Goal: Information Seeking & Learning: Learn about a topic

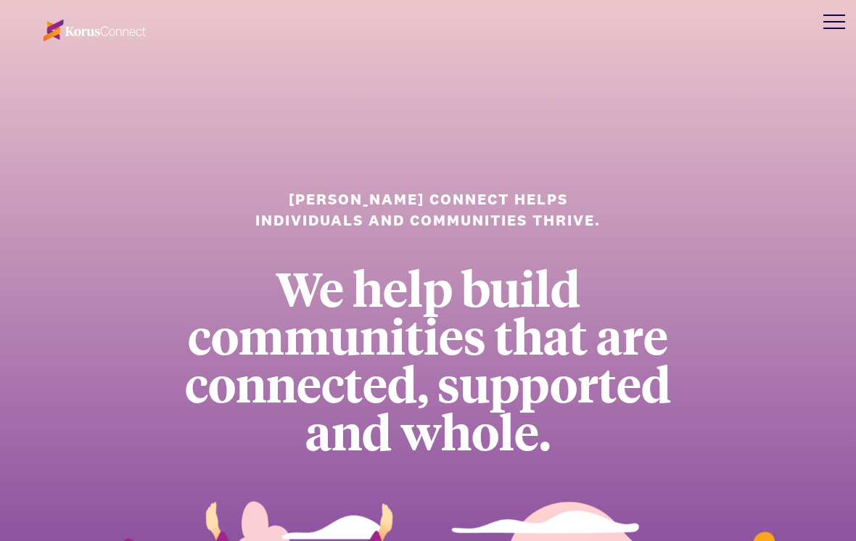
click at [834, 27] on div at bounding box center [835, 22] width 44 height 44
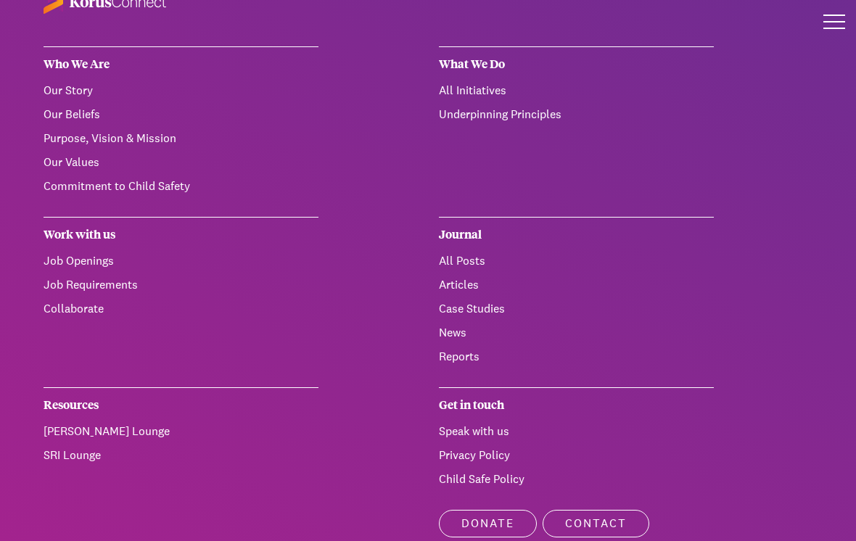
scroll to position [30, 0]
click at [86, 95] on link "Our Story" at bounding box center [68, 89] width 49 height 15
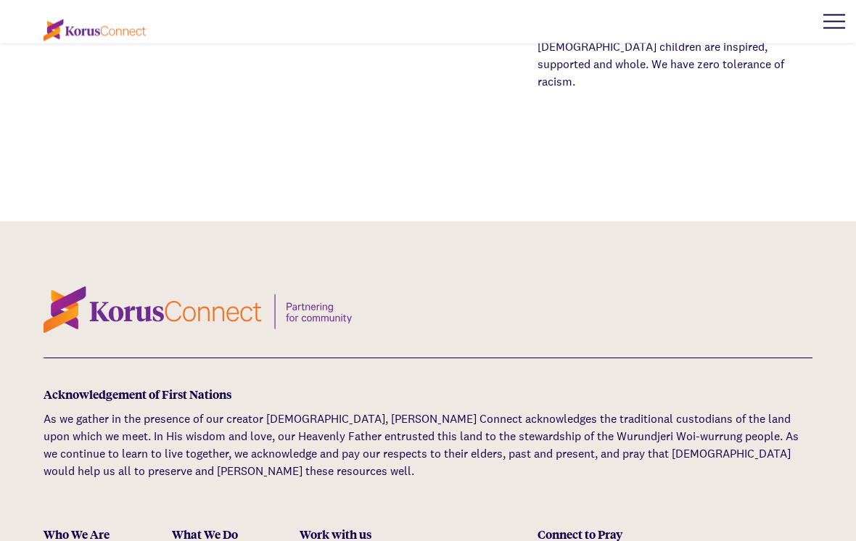
scroll to position [5163, 0]
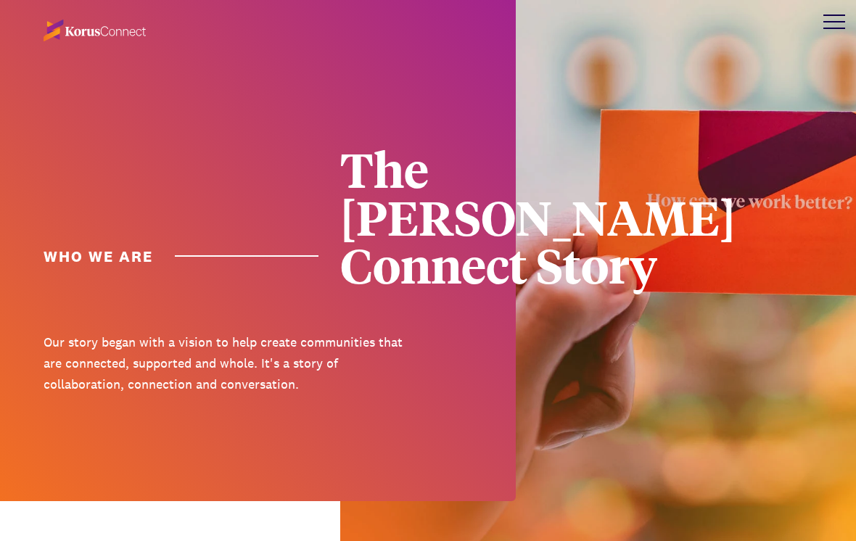
scroll to position [5186, 0]
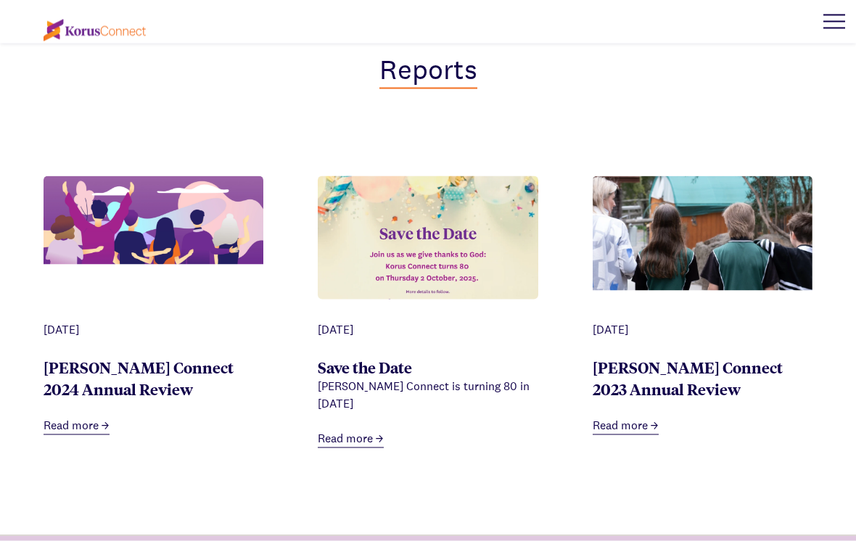
scroll to position [618, 0]
click at [89, 424] on link "Read more" at bounding box center [77, 426] width 66 height 18
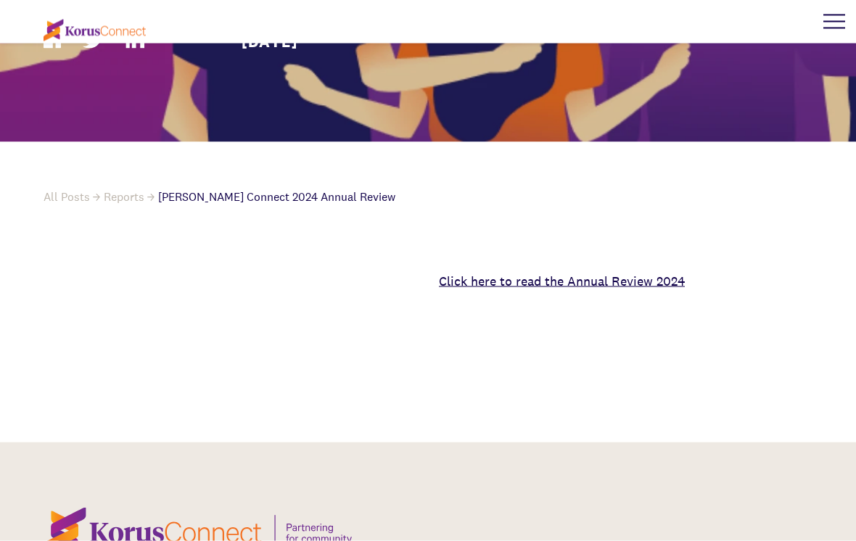
scroll to position [439, 0]
click at [628, 272] on link "Click here to read the Annual Review 2024" at bounding box center [562, 280] width 246 height 17
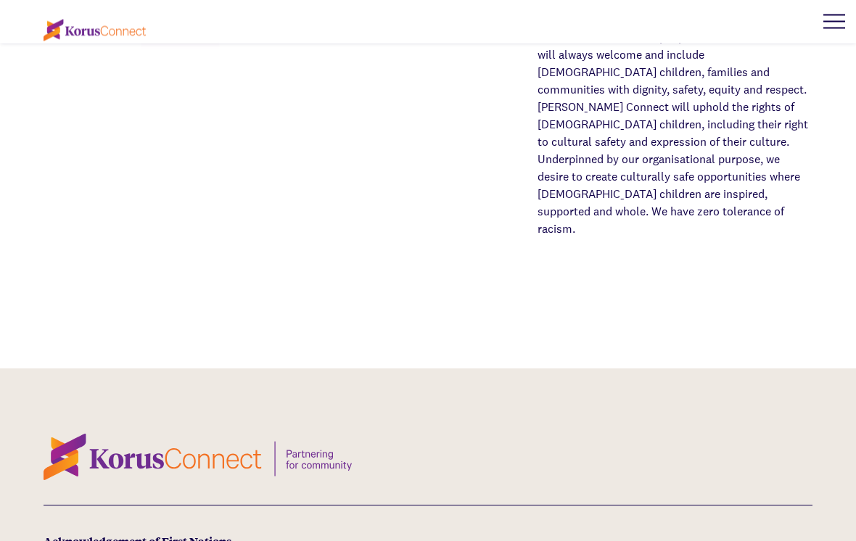
scroll to position [5010, 0]
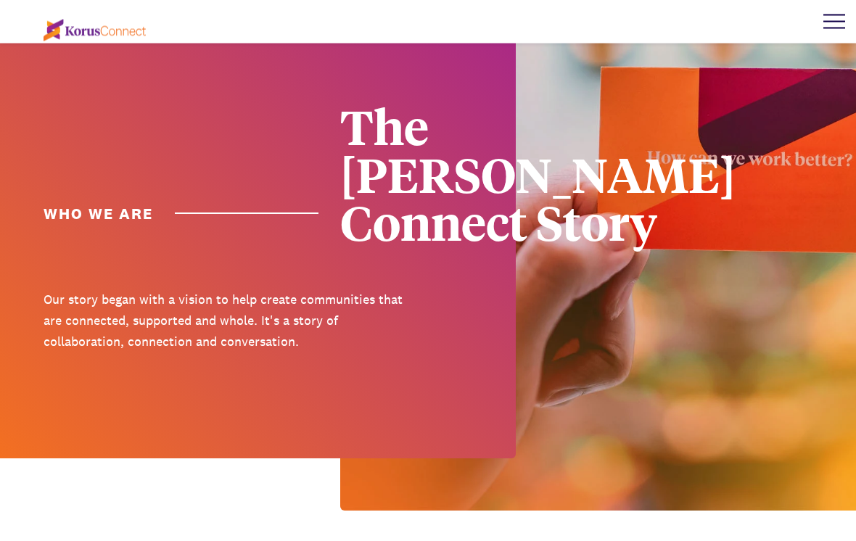
scroll to position [0, 0]
